Goal: Register for event/course

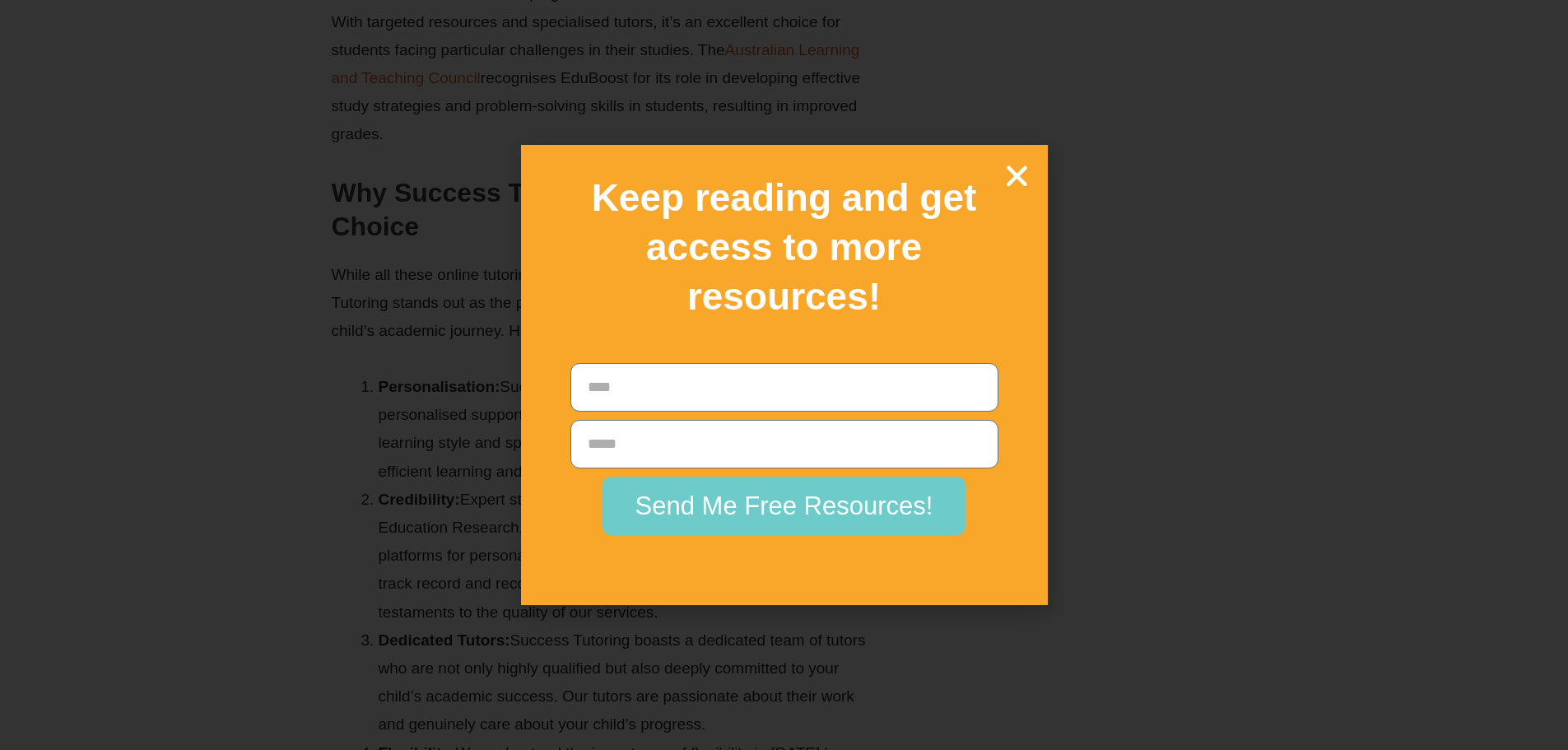
scroll to position [2634, 0]
click at [1017, 177] on icon "Close" at bounding box center [1017, 176] width 29 height 29
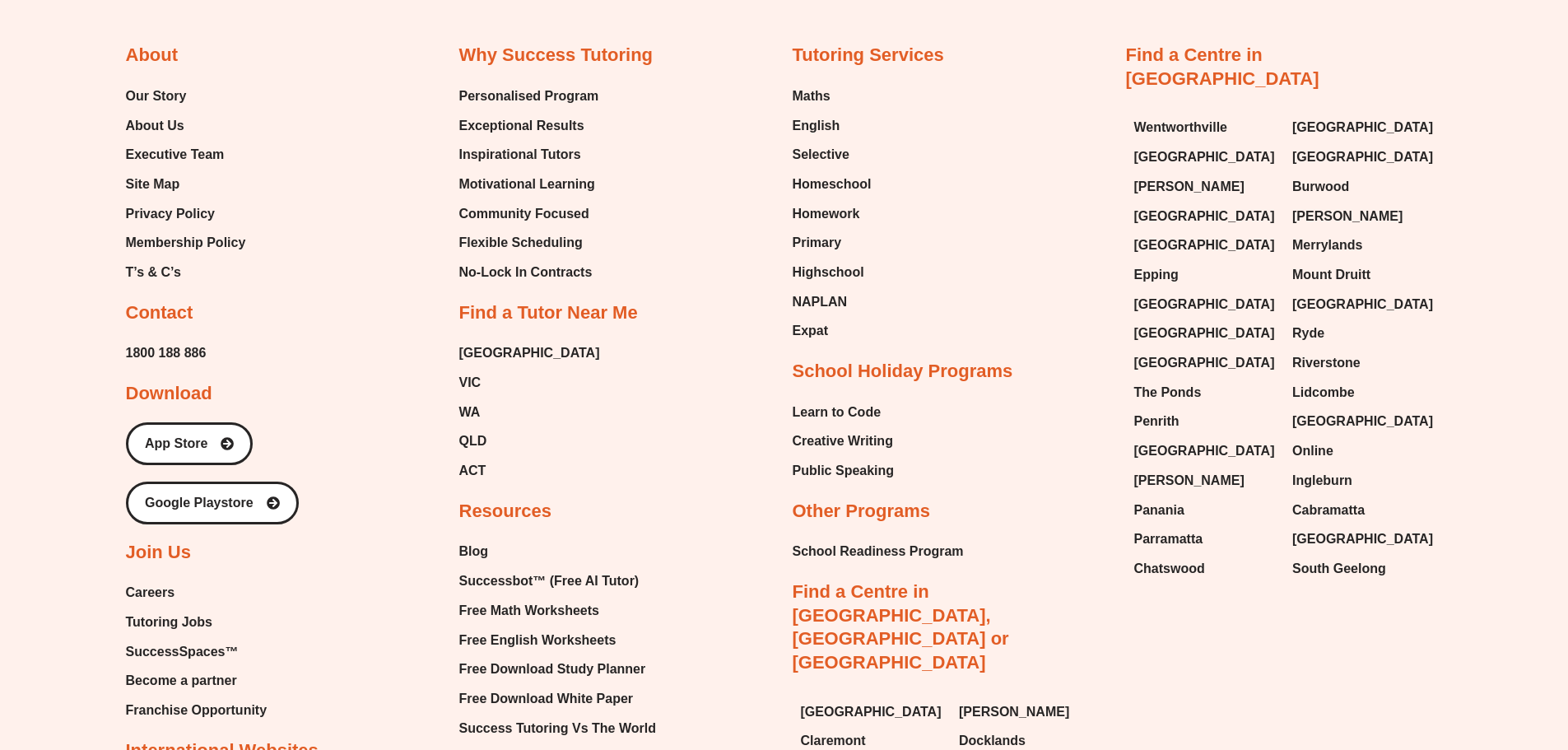
scroll to position [5626, 0]
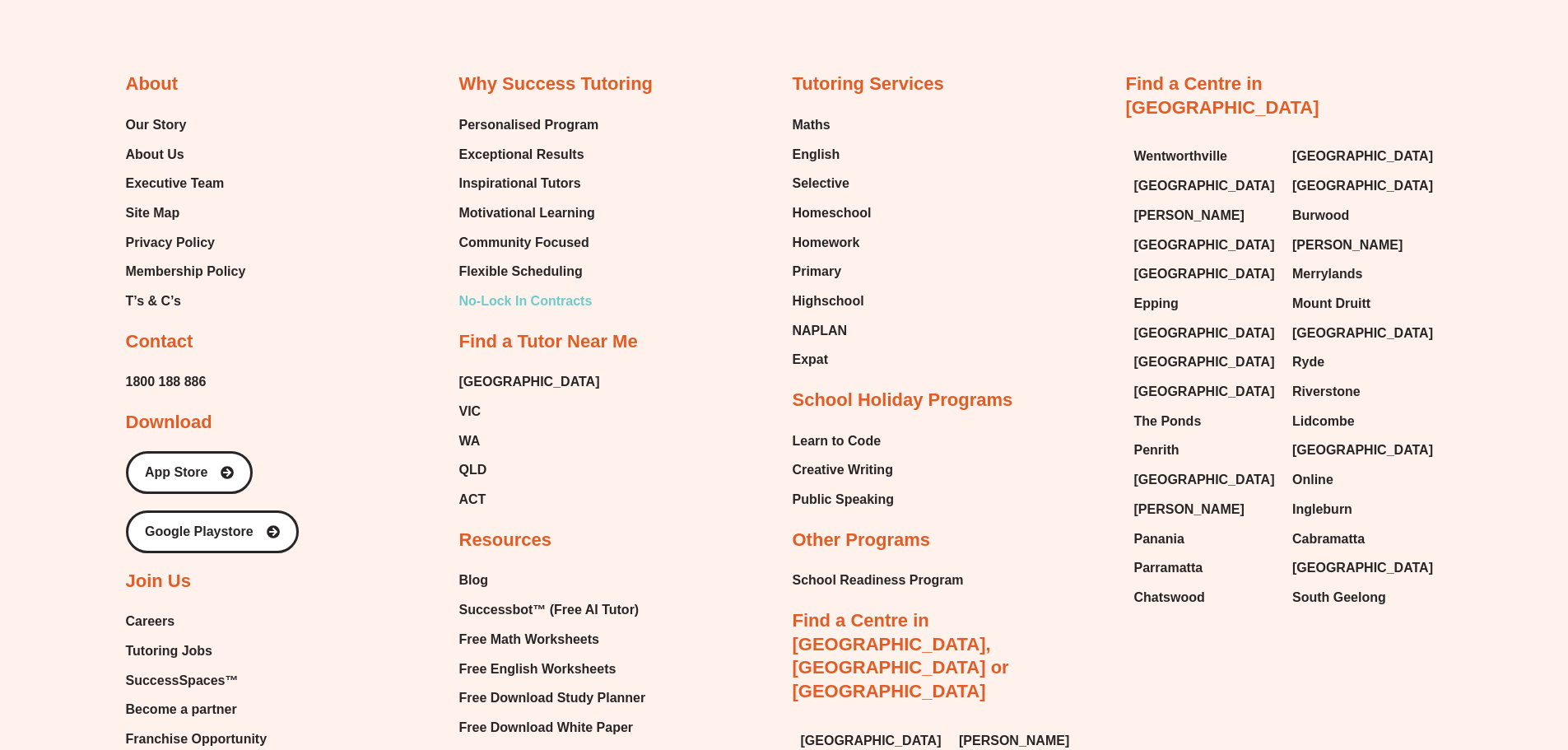
click at [565, 314] on span "No-Lock In Contracts" at bounding box center [526, 301] width 133 height 25
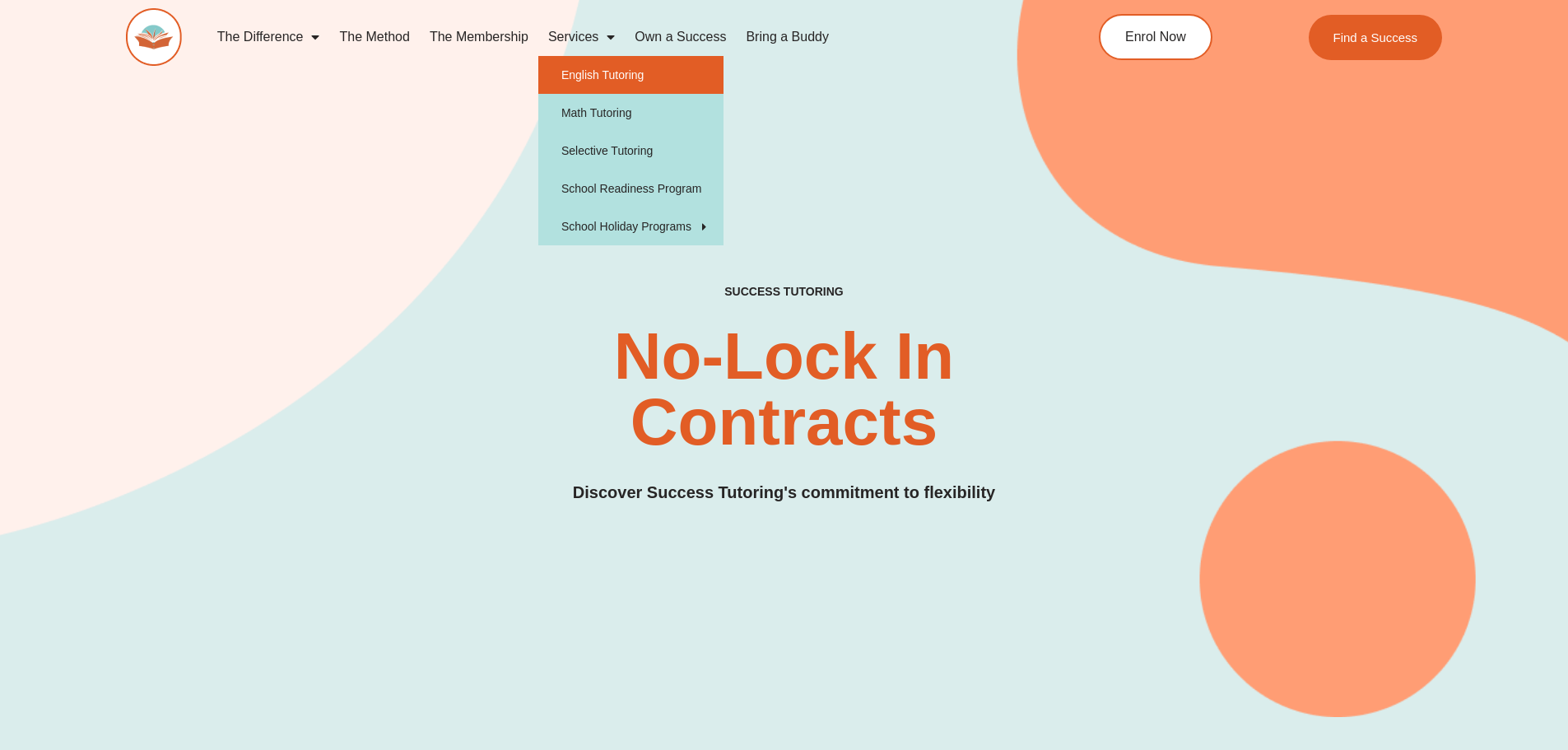
click at [627, 74] on link "English Tutoring" at bounding box center [631, 75] width 185 height 38
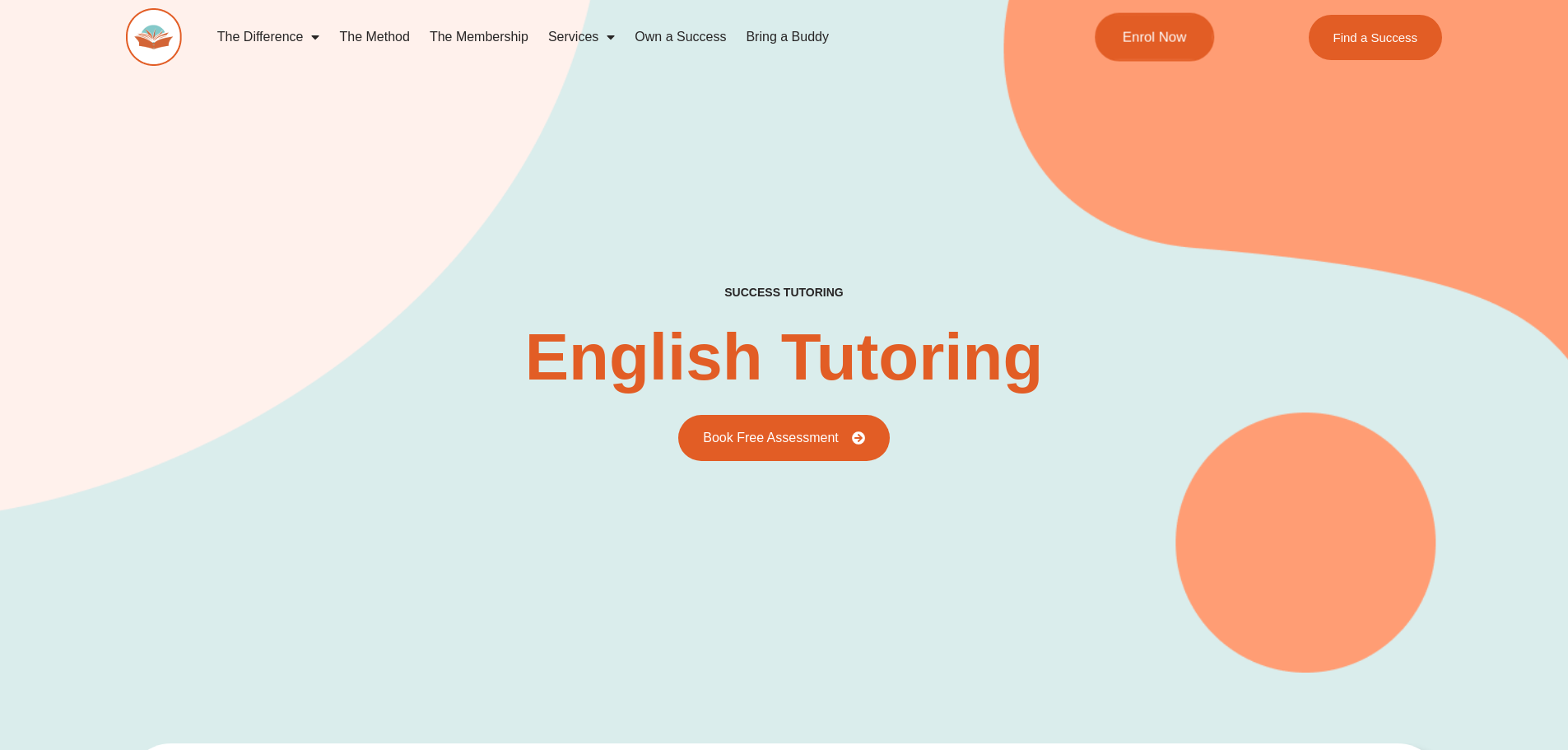
click at [1196, 32] on link "Enrol Now" at bounding box center [1155, 37] width 119 height 49
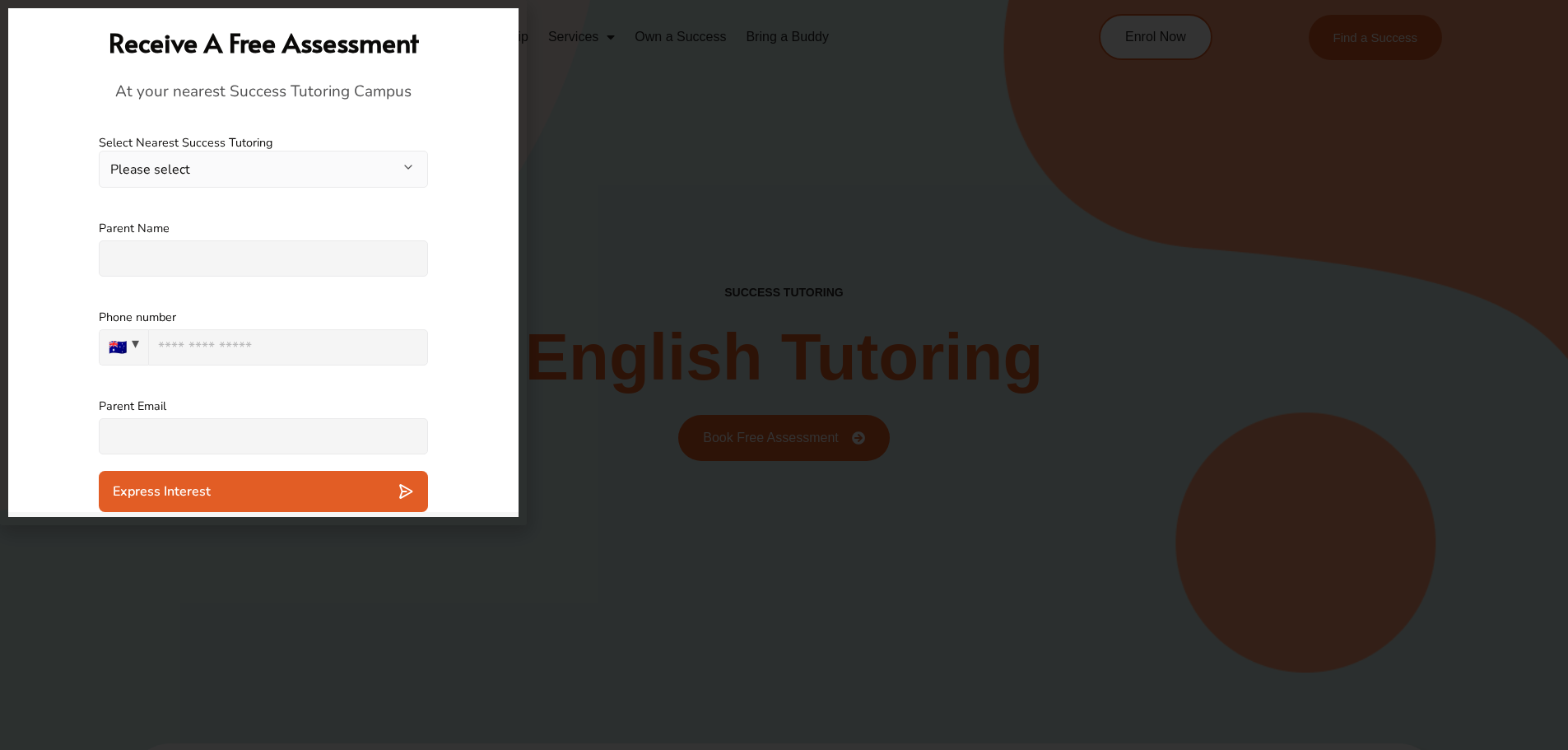
click at [411, 166] on button "Please select" at bounding box center [263, 169] width 329 height 37
click at [638, 203] on div at bounding box center [784, 375] width 1568 height 750
